Goal: Transaction & Acquisition: Register for event/course

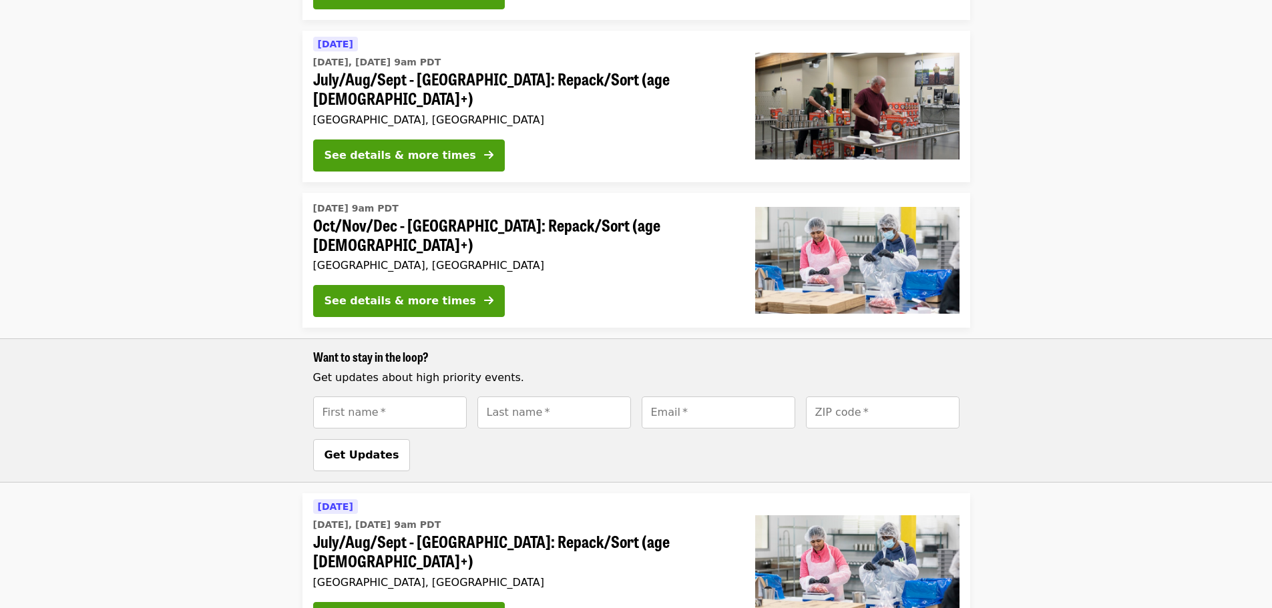
scroll to position [751, 0]
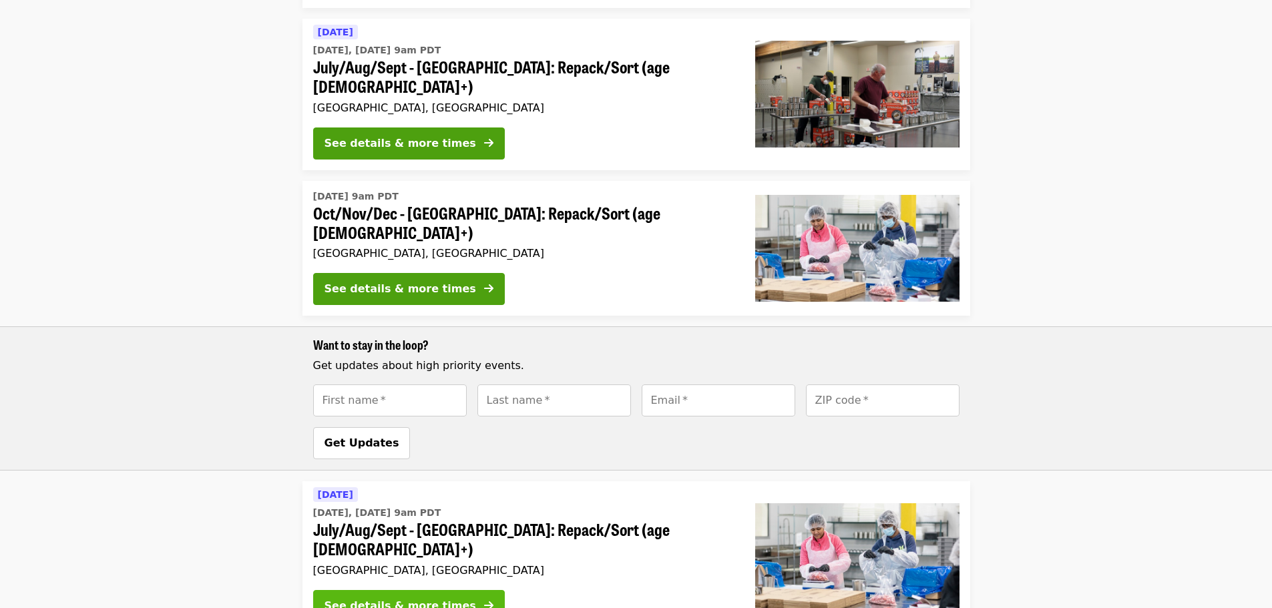
click at [397, 598] on div "See details & more times" at bounding box center [401, 606] width 152 height 16
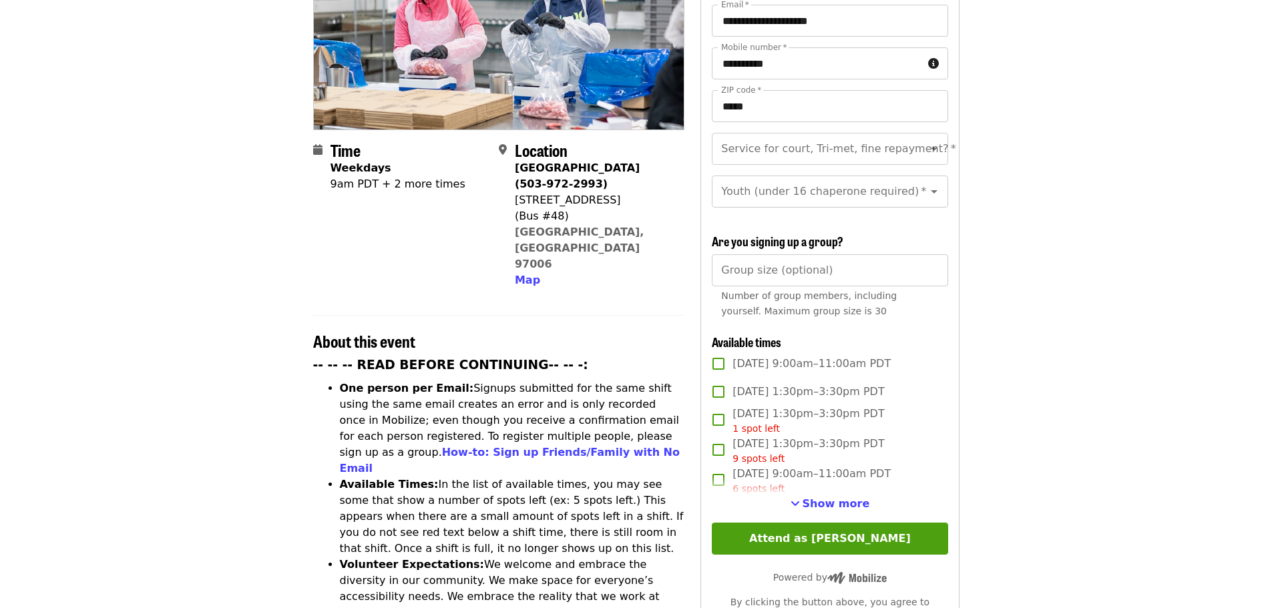
scroll to position [333, 0]
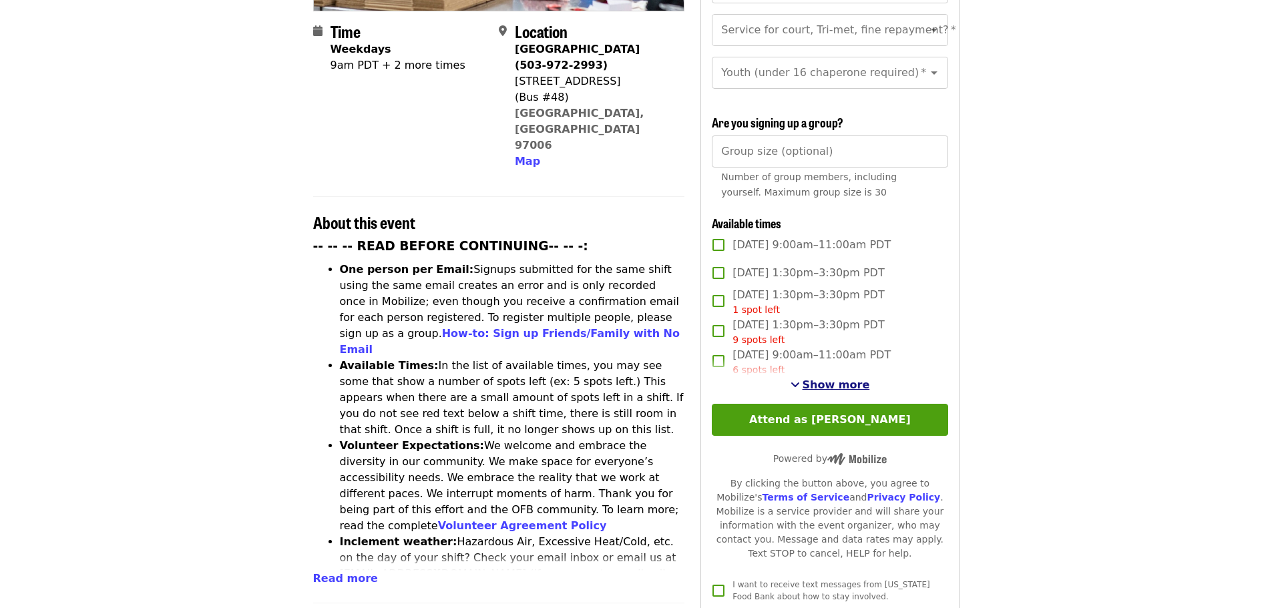
click at [845, 381] on span "Show more" at bounding box center [836, 385] width 67 height 13
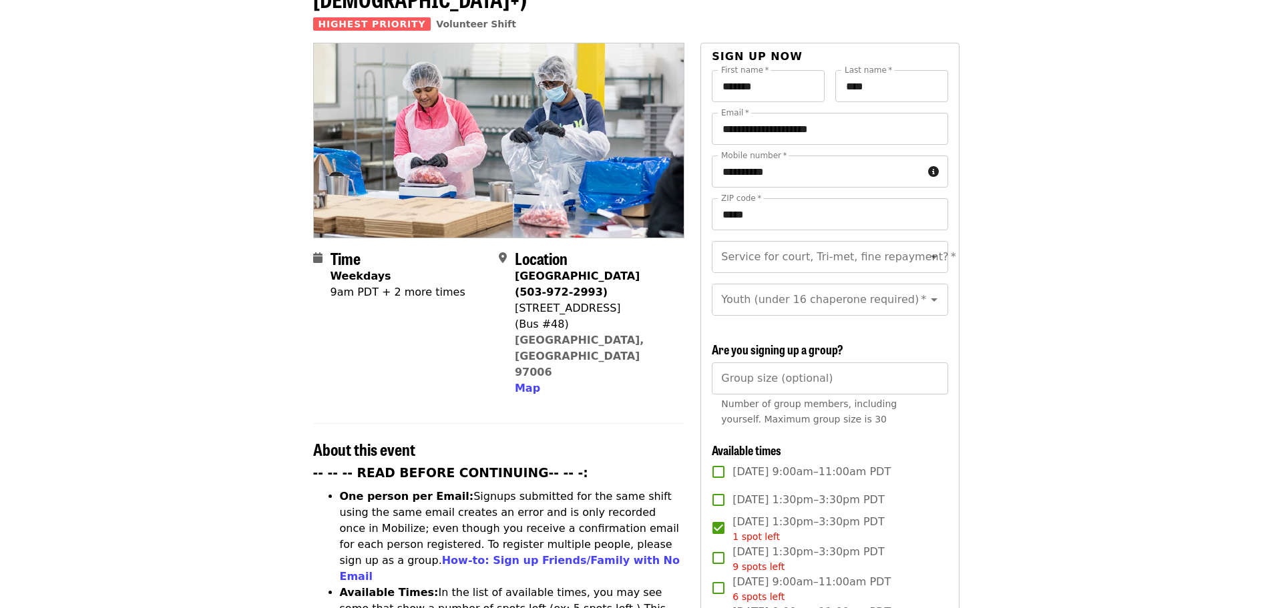
scroll to position [85, 0]
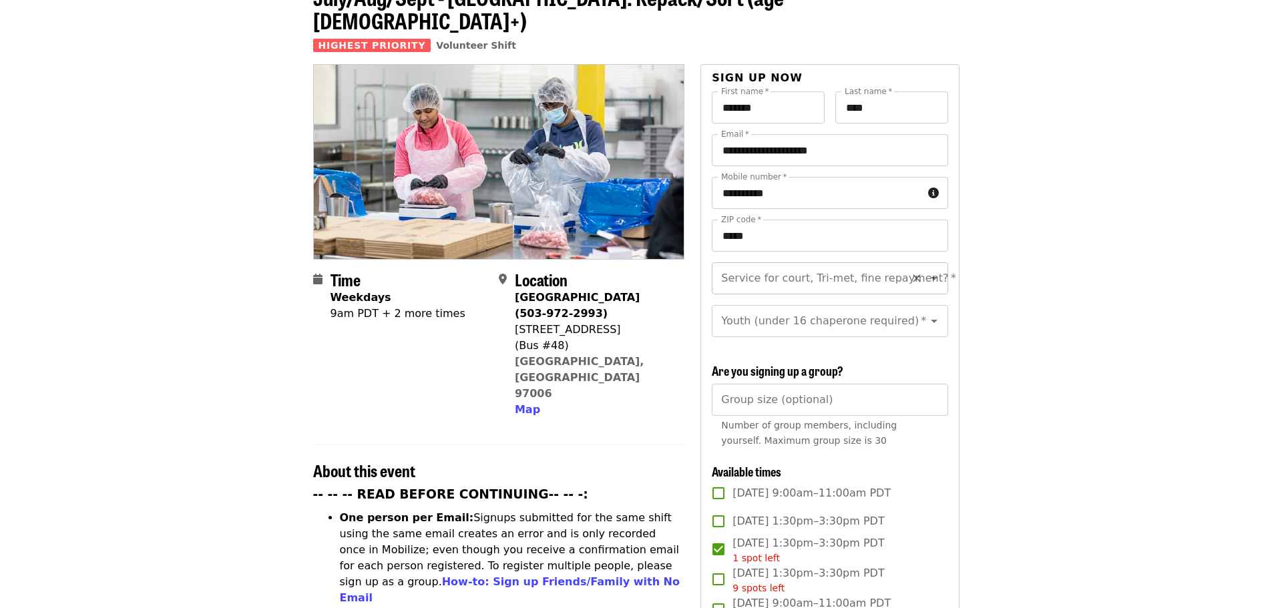
click at [926, 270] on icon "Open" at bounding box center [934, 278] width 16 height 16
click at [723, 293] on li "No" at bounding box center [825, 291] width 226 height 24
type input "**"
click at [931, 320] on icon "Open" at bounding box center [934, 321] width 7 height 3
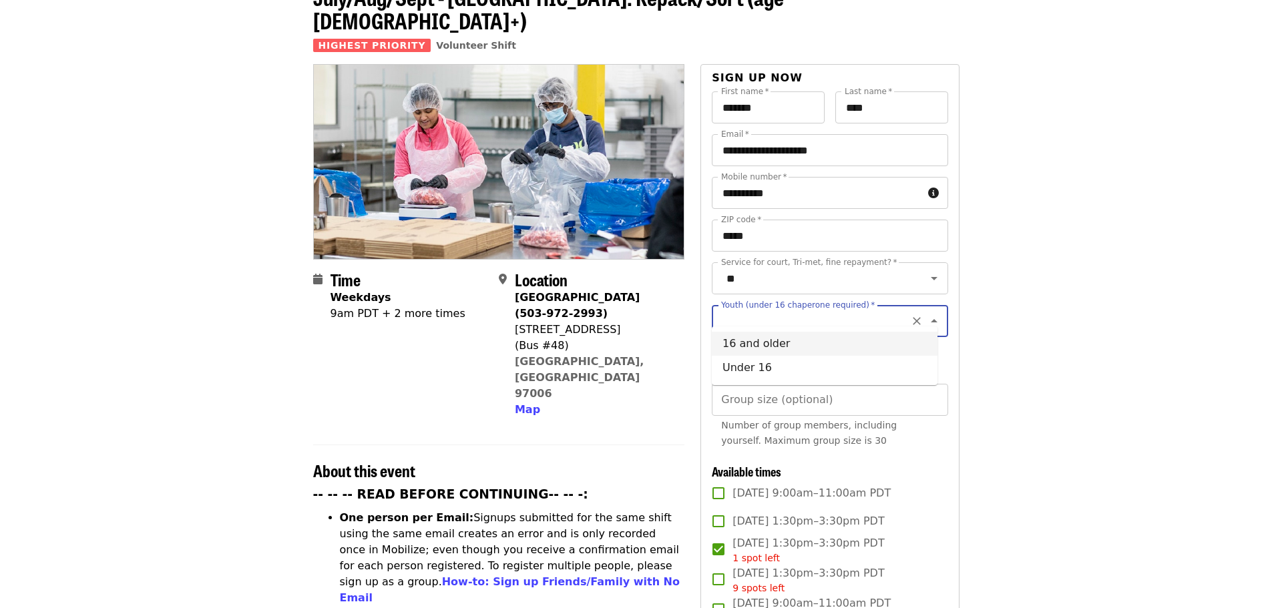
click at [761, 339] on li "16 and older" at bounding box center [825, 344] width 226 height 24
type input "**********"
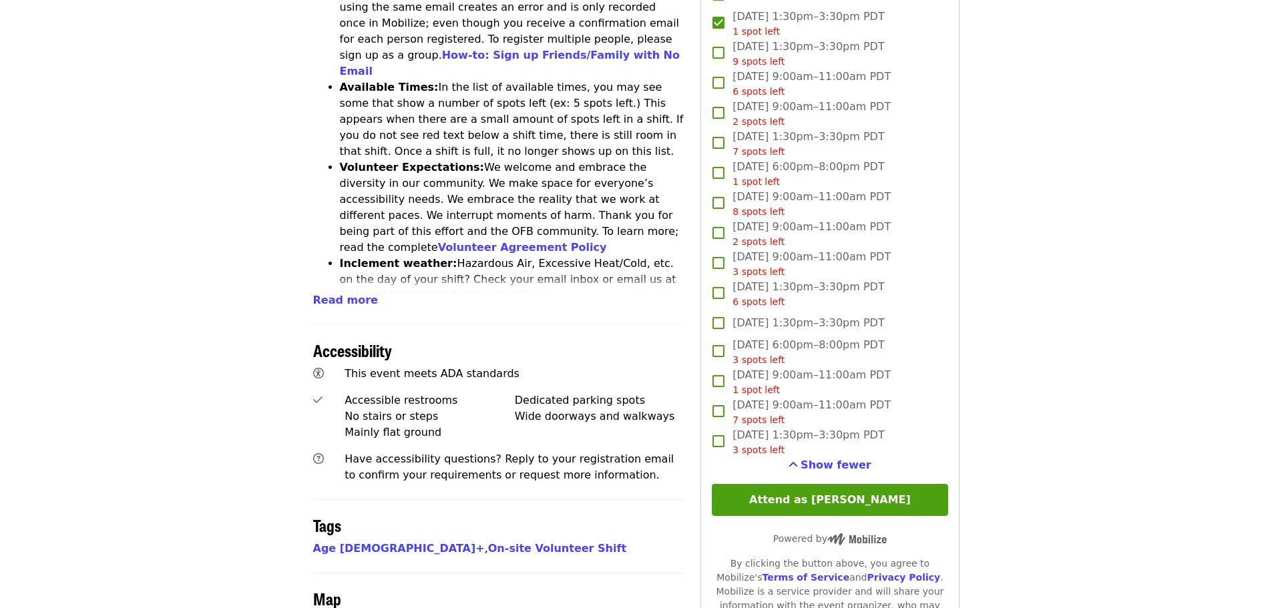
scroll to position [620, 0]
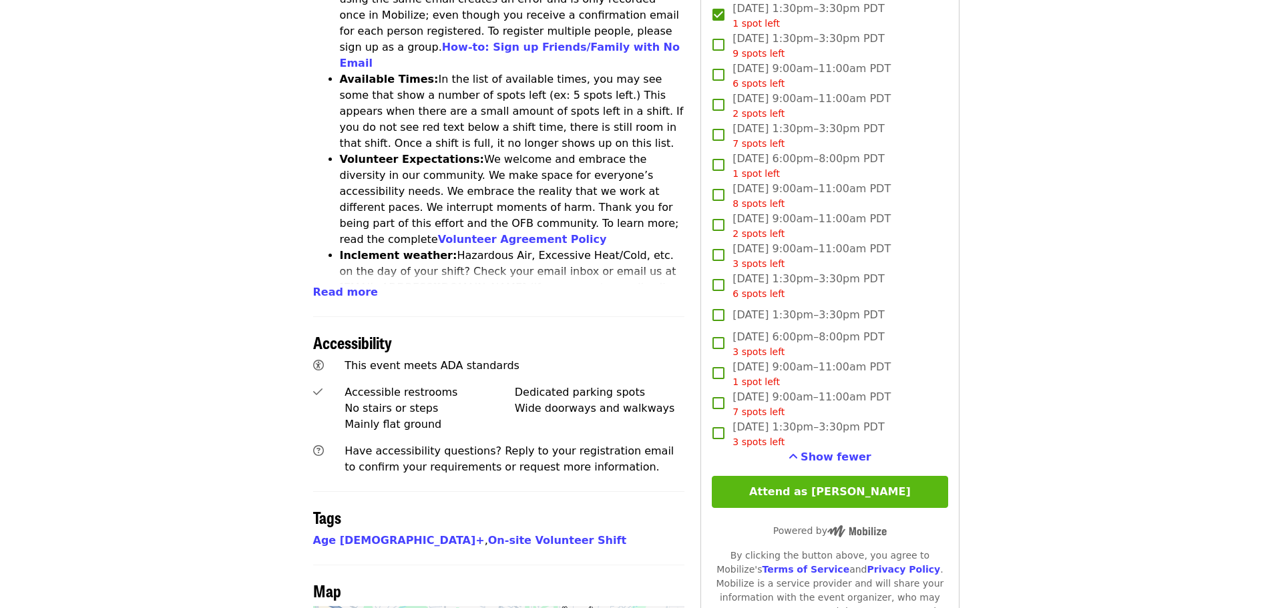
click at [821, 488] on button "Attend as [PERSON_NAME]" at bounding box center [830, 492] width 236 height 32
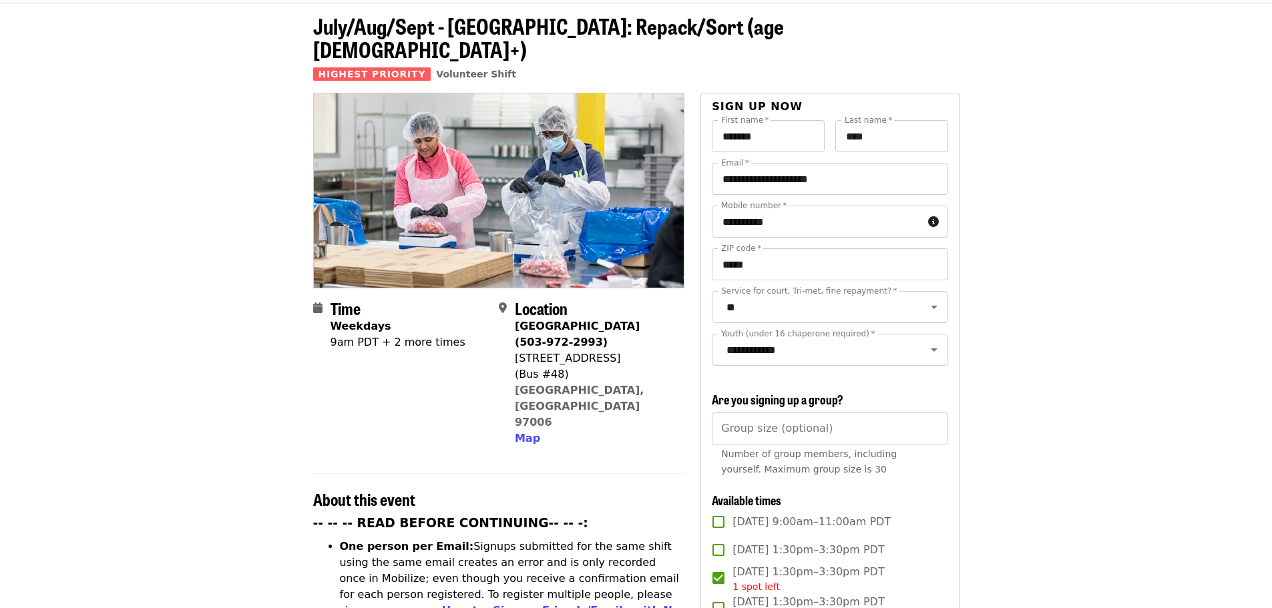
scroll to position [54, 0]
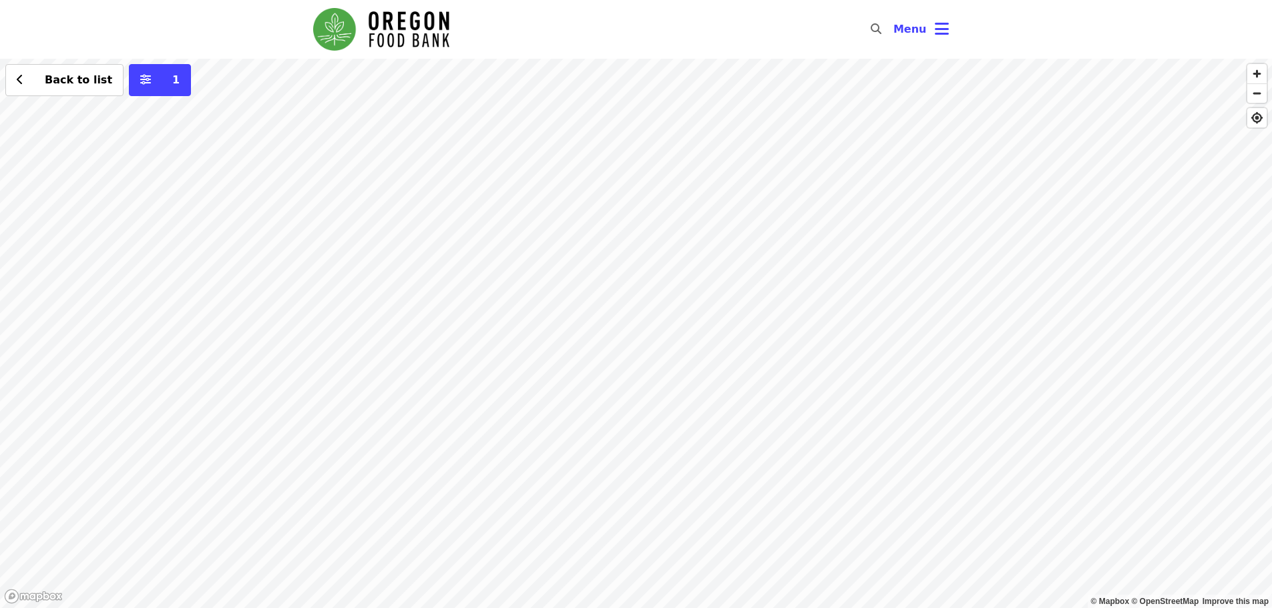
click at [388, 221] on div "Back to list 1" at bounding box center [636, 334] width 1272 height 550
click at [392, 250] on span "See 2 actions at this location" at bounding box center [390, 246] width 175 height 13
click at [448, 307] on div "See 2 actions at this location Back to list 1" at bounding box center [636, 334] width 1272 height 550
drag, startPoint x: 528, startPoint y: 335, endPoint x: 533, endPoint y: 386, distance: 51.0
click at [533, 386] on div "Back to list 1" at bounding box center [636, 334] width 1272 height 550
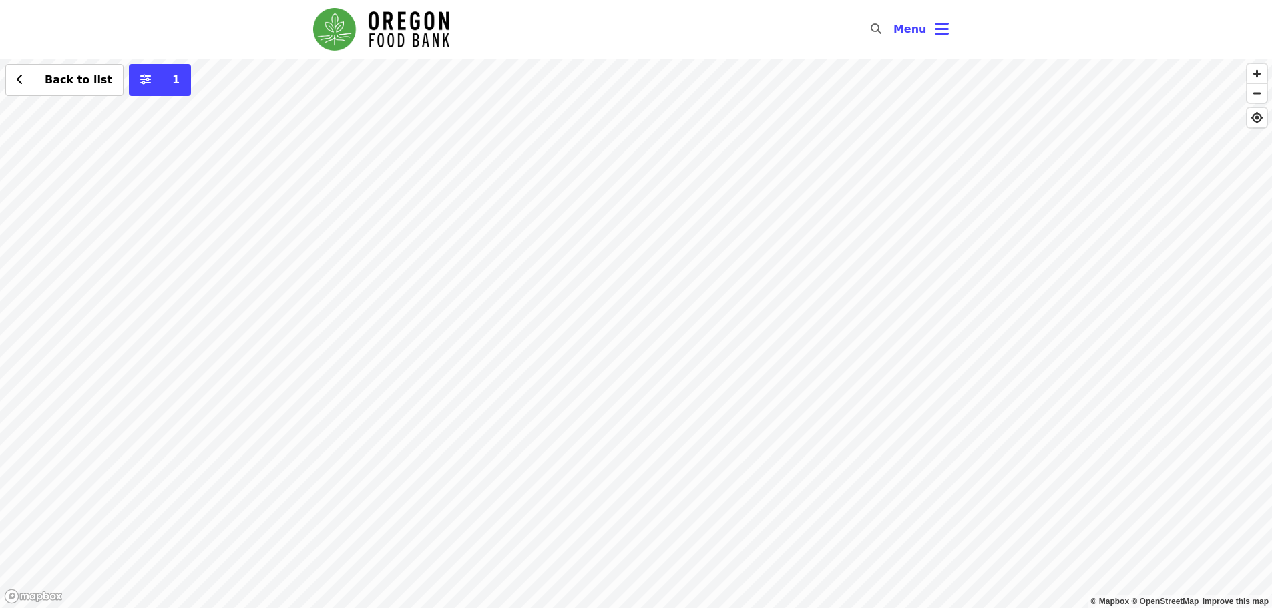
click at [606, 307] on div "Back to list 1" at bounding box center [636, 334] width 1272 height 550
